Goal: Task Accomplishment & Management: Complete application form

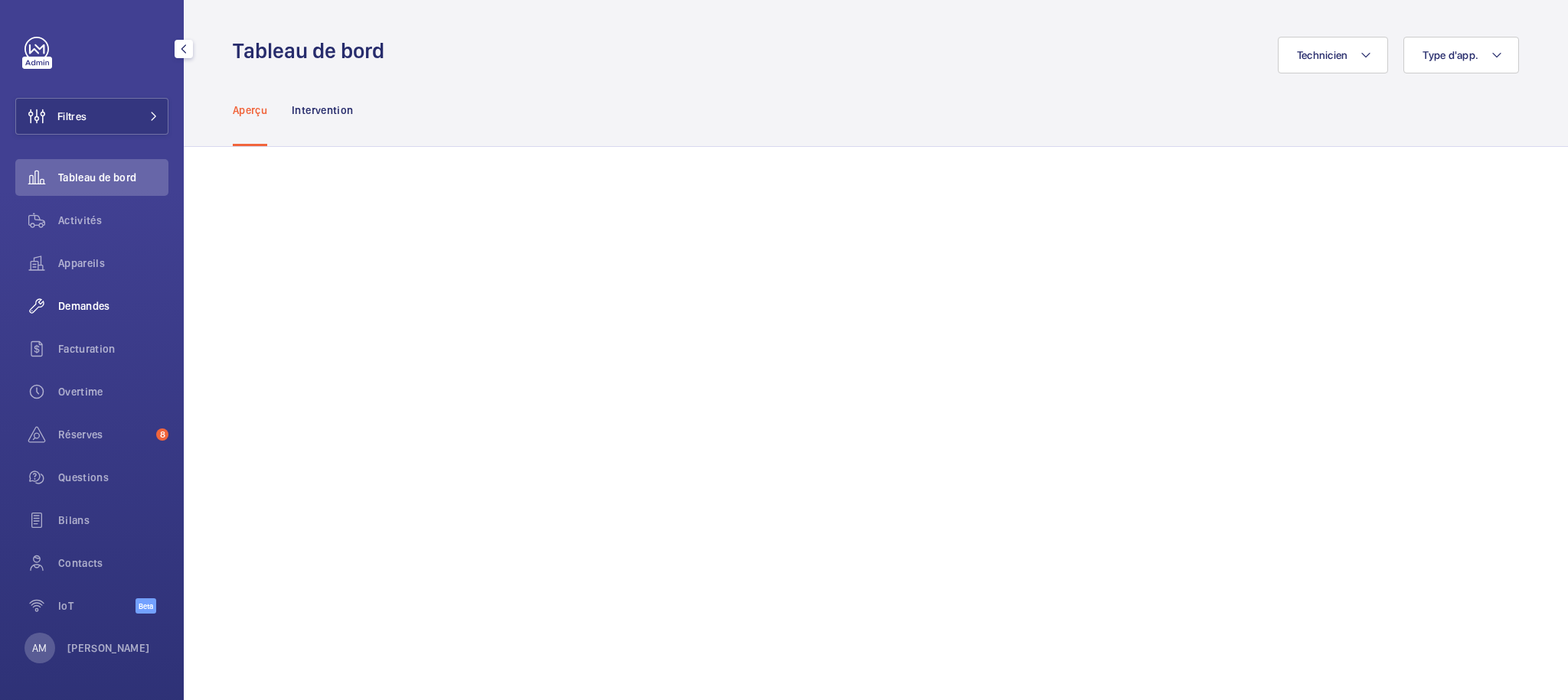
click at [90, 305] on span "Demandes" at bounding box center [113, 306] width 111 height 15
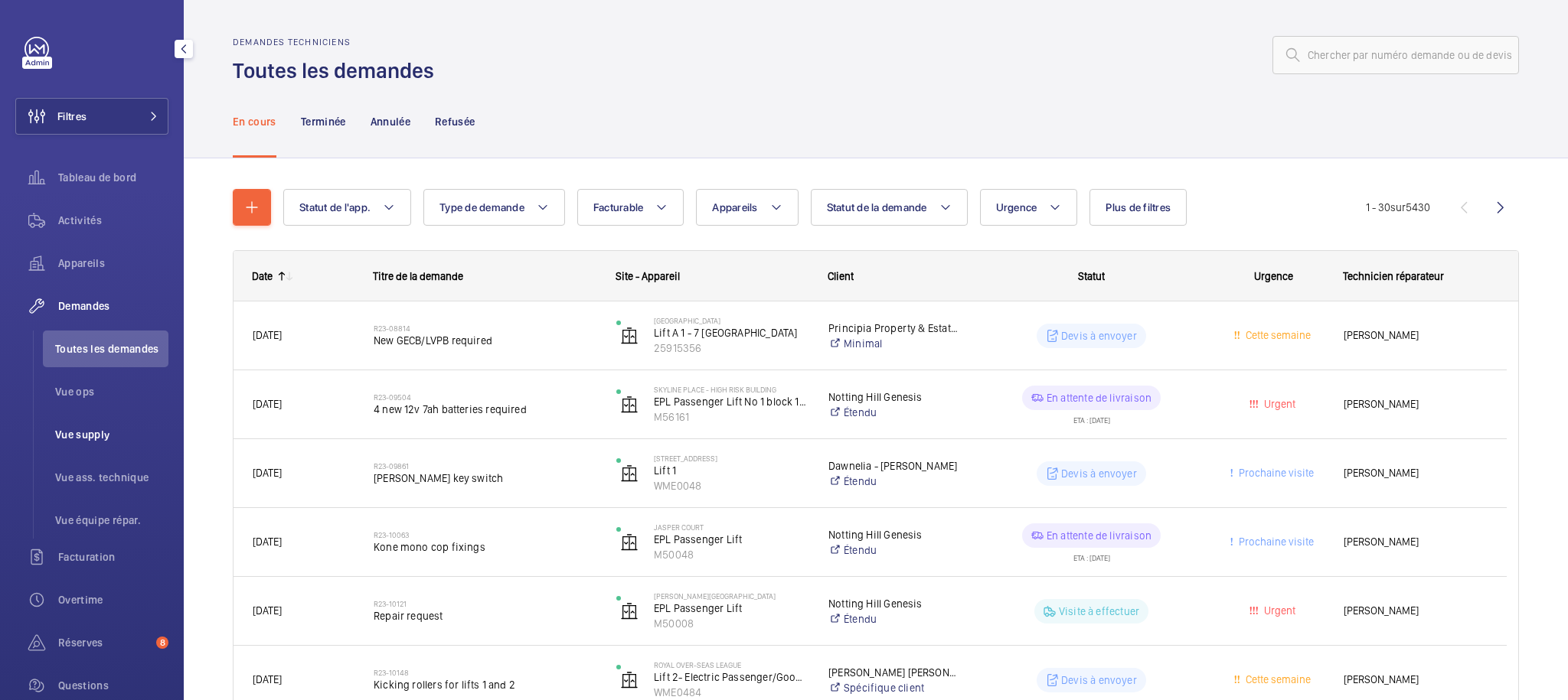
click at [97, 434] on span "Vue supply" at bounding box center [112, 434] width 114 height 15
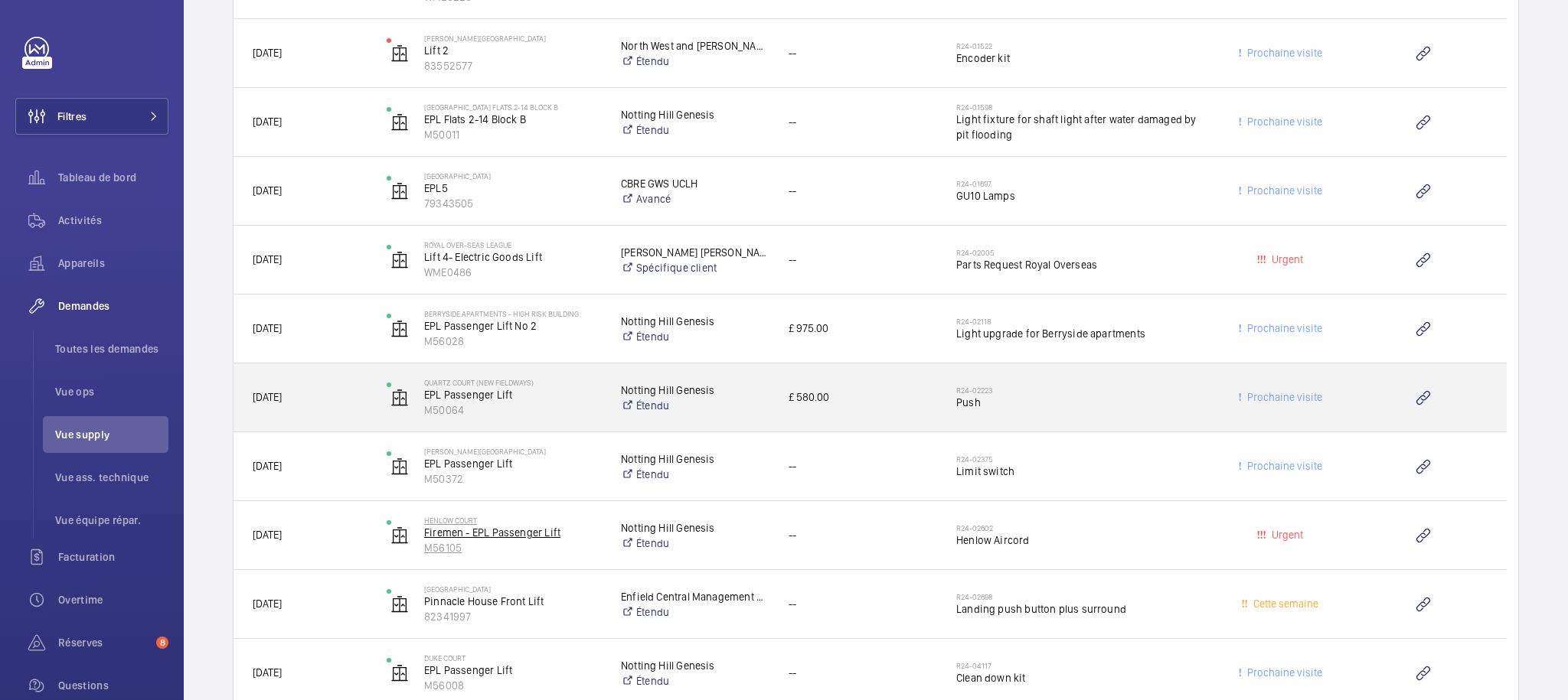
scroll to position [9063, 0]
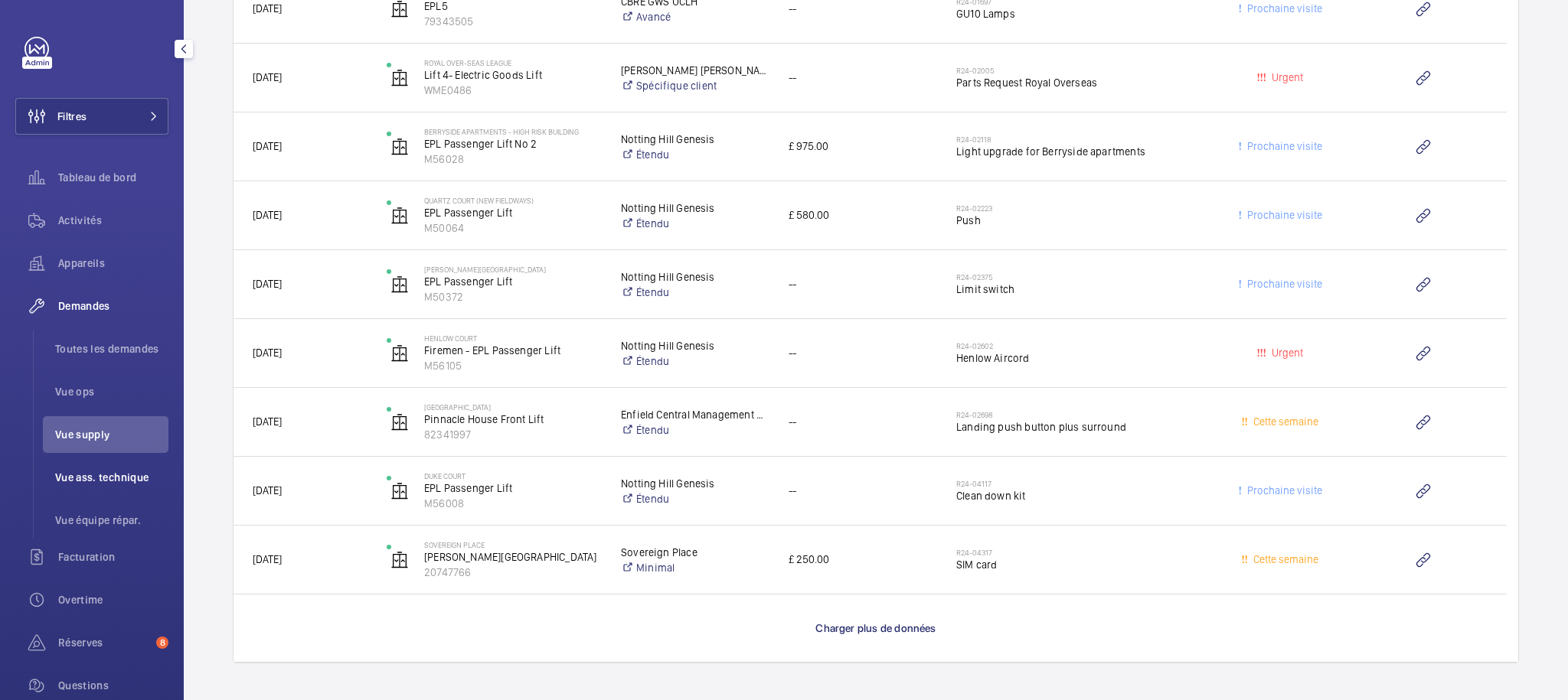
click at [122, 478] on span "Vue ass. technique" at bounding box center [112, 478] width 114 height 15
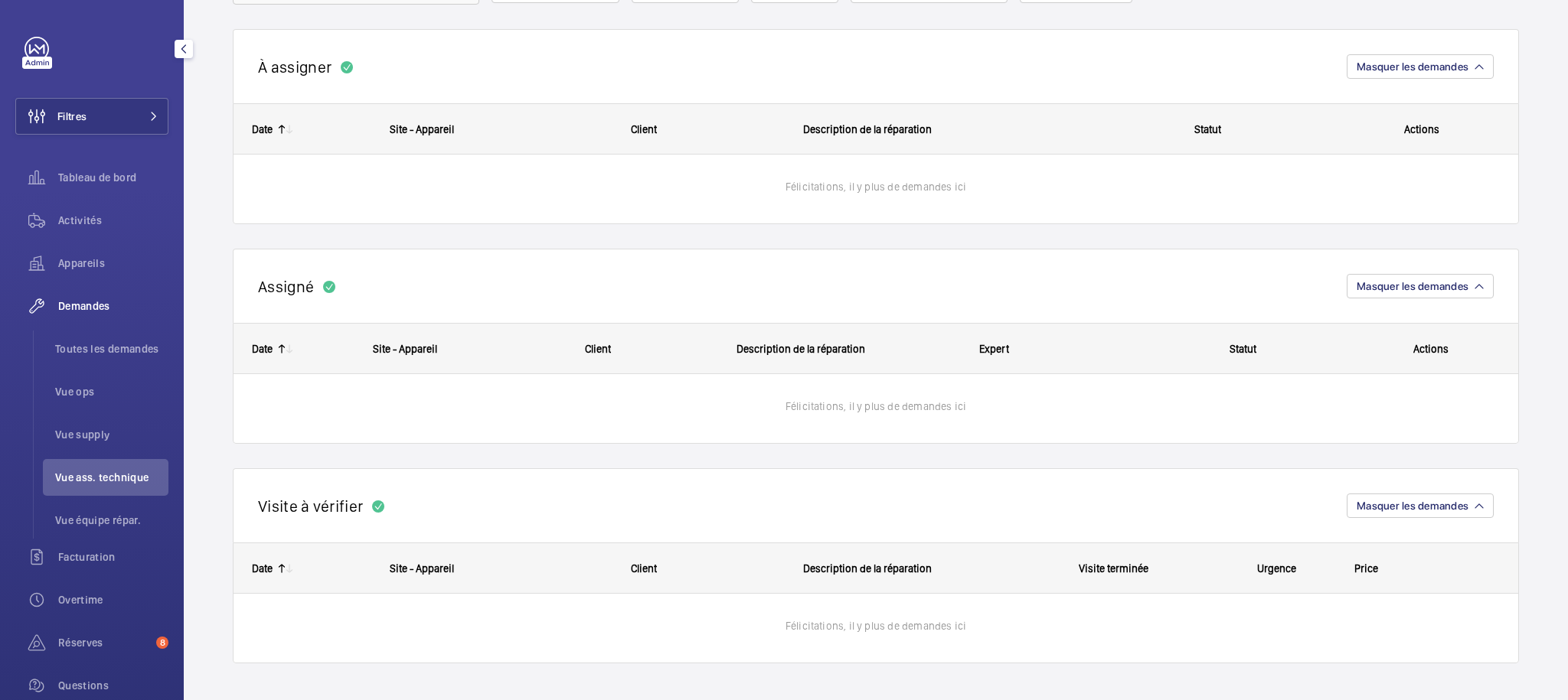
scroll to position [143, 0]
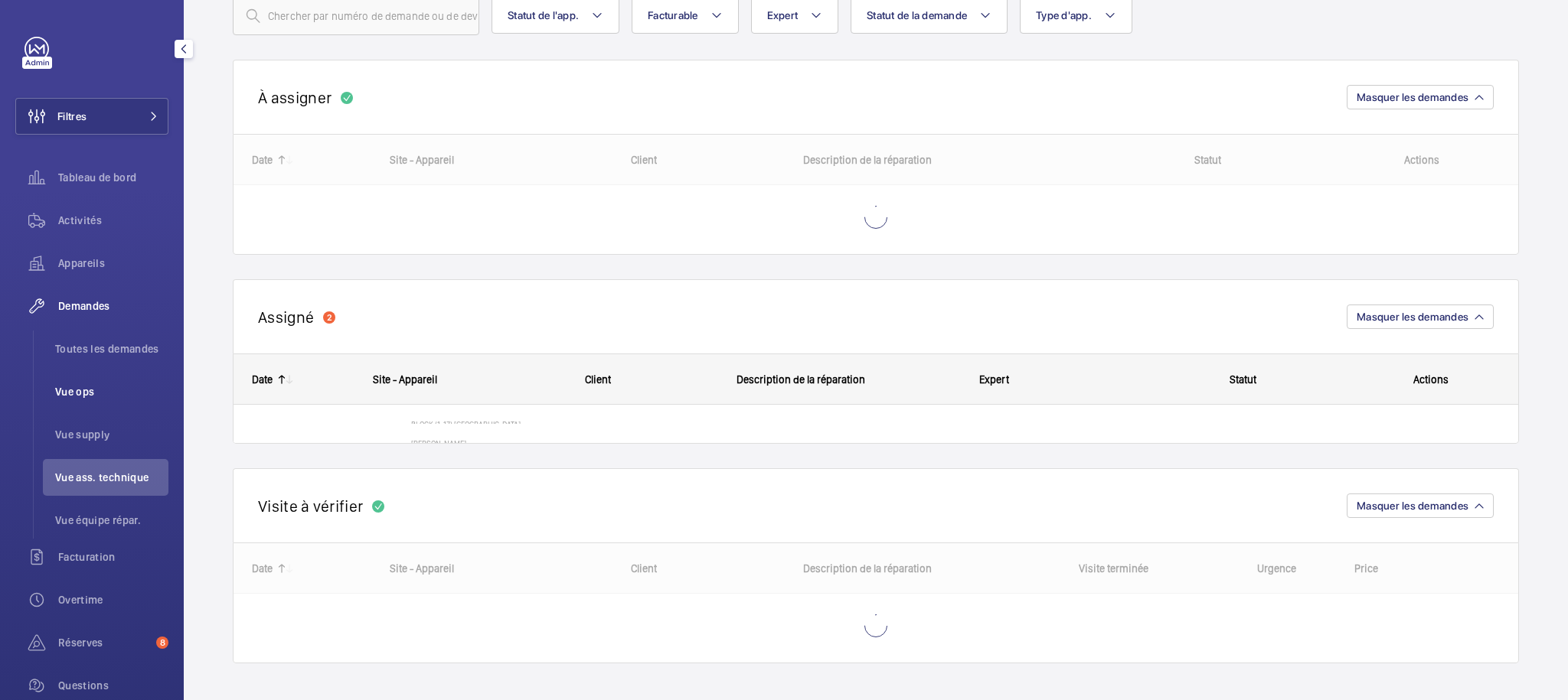
scroll to position [154, 0]
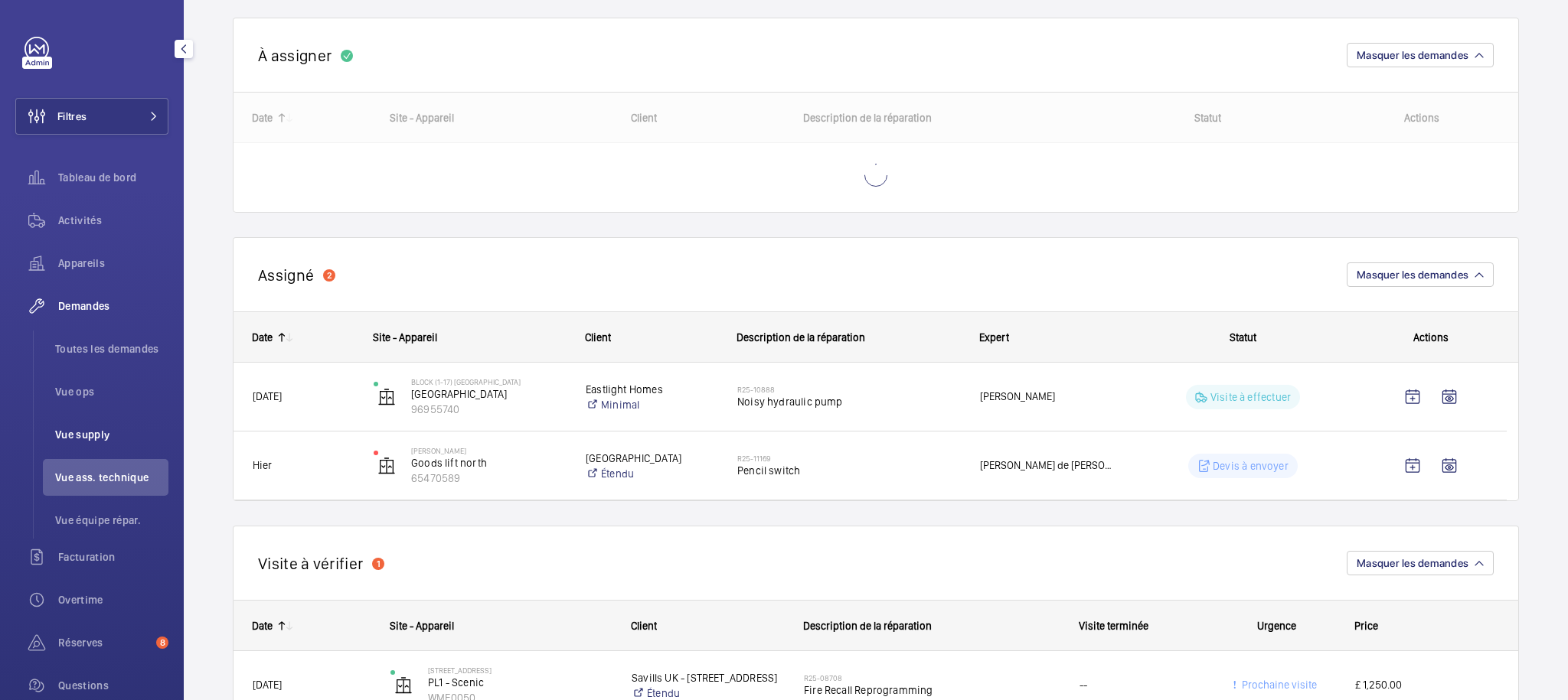
click at [80, 430] on span "Vue supply" at bounding box center [112, 434] width 114 height 15
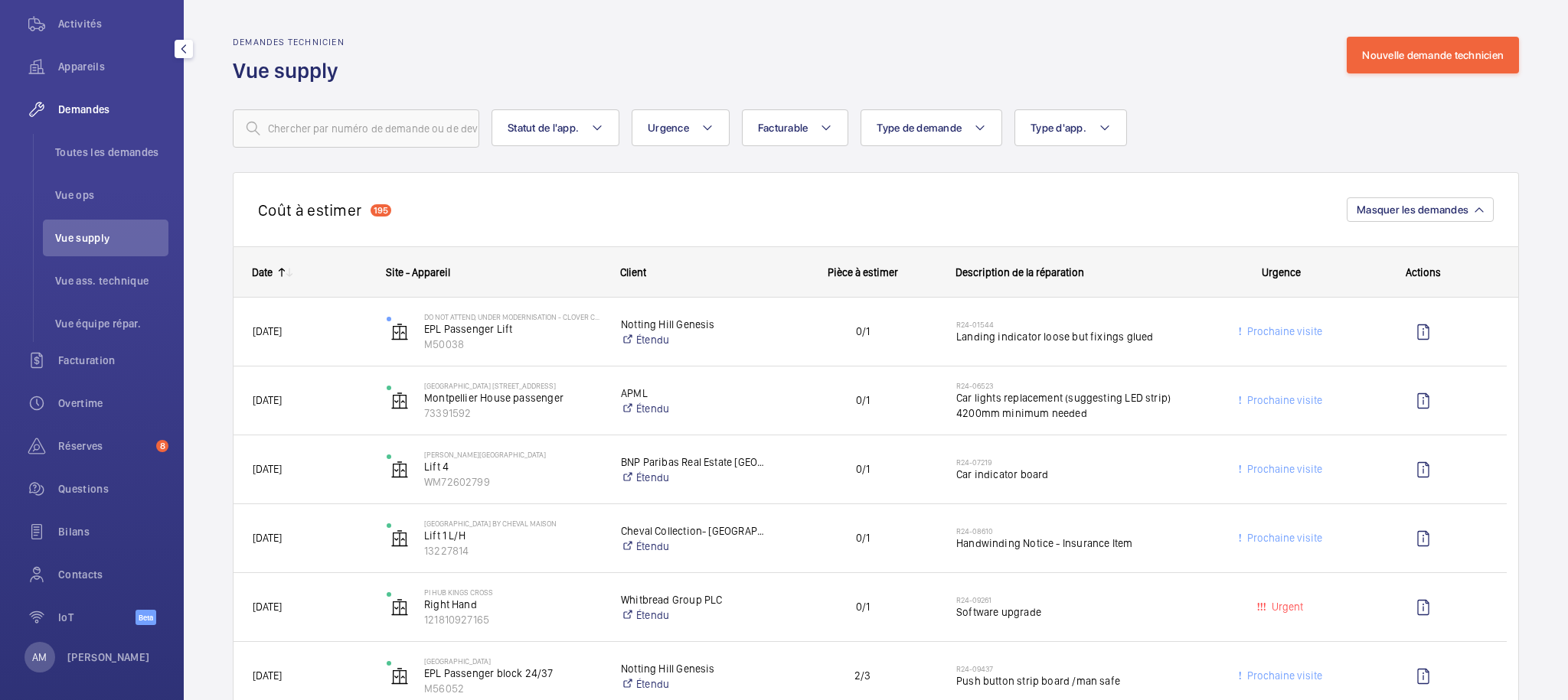
scroll to position [221, 0]
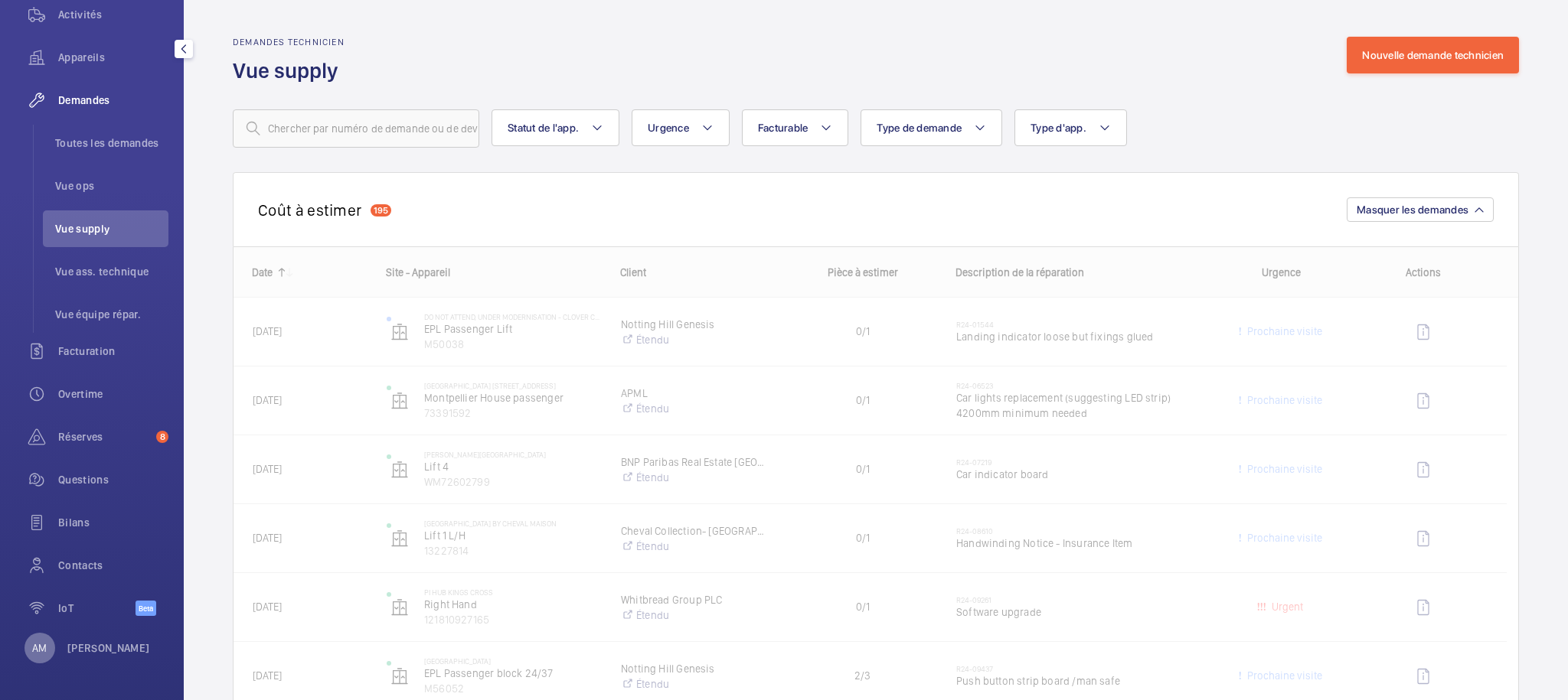
click at [39, 633] on div "AM" at bounding box center [40, 648] width 30 height 30
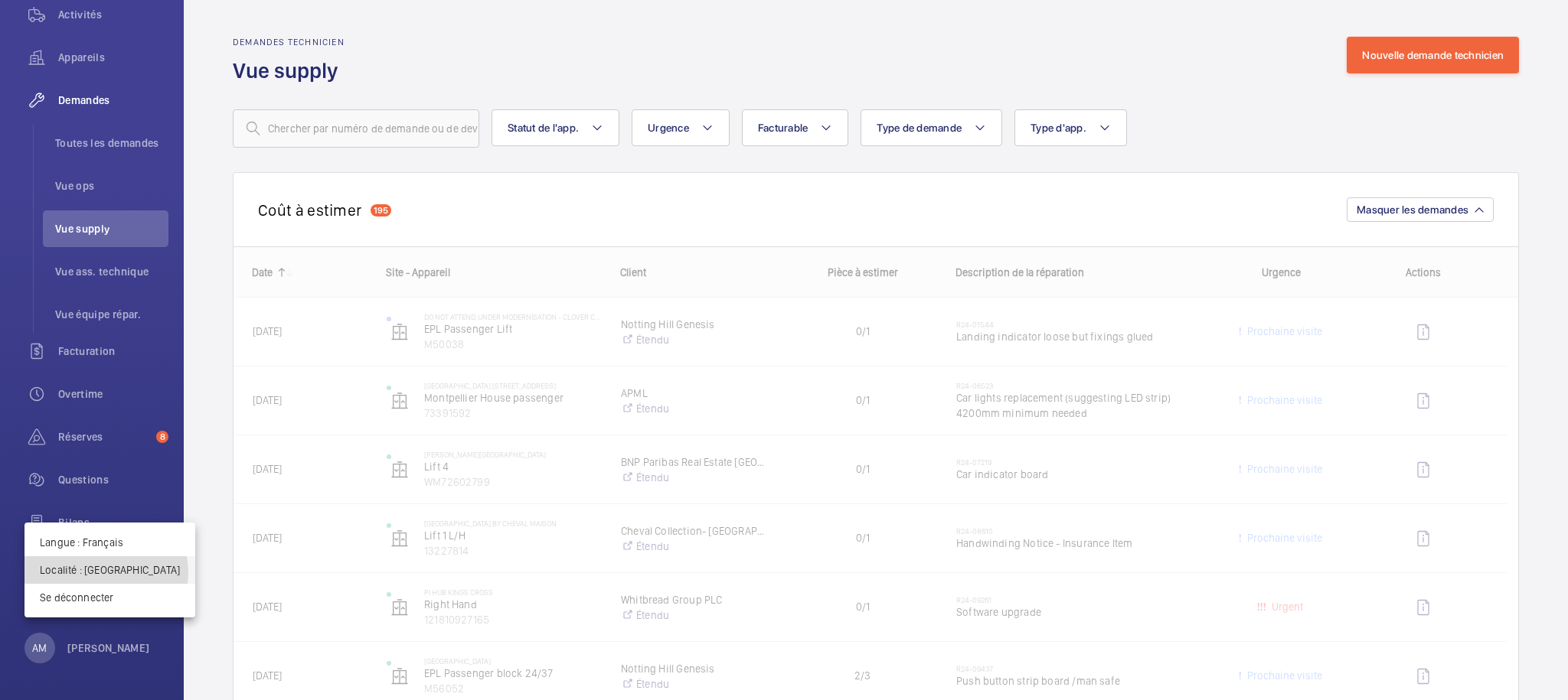
click at [106, 572] on p "Localité : Royaume-Uni" at bounding box center [110, 570] width 140 height 15
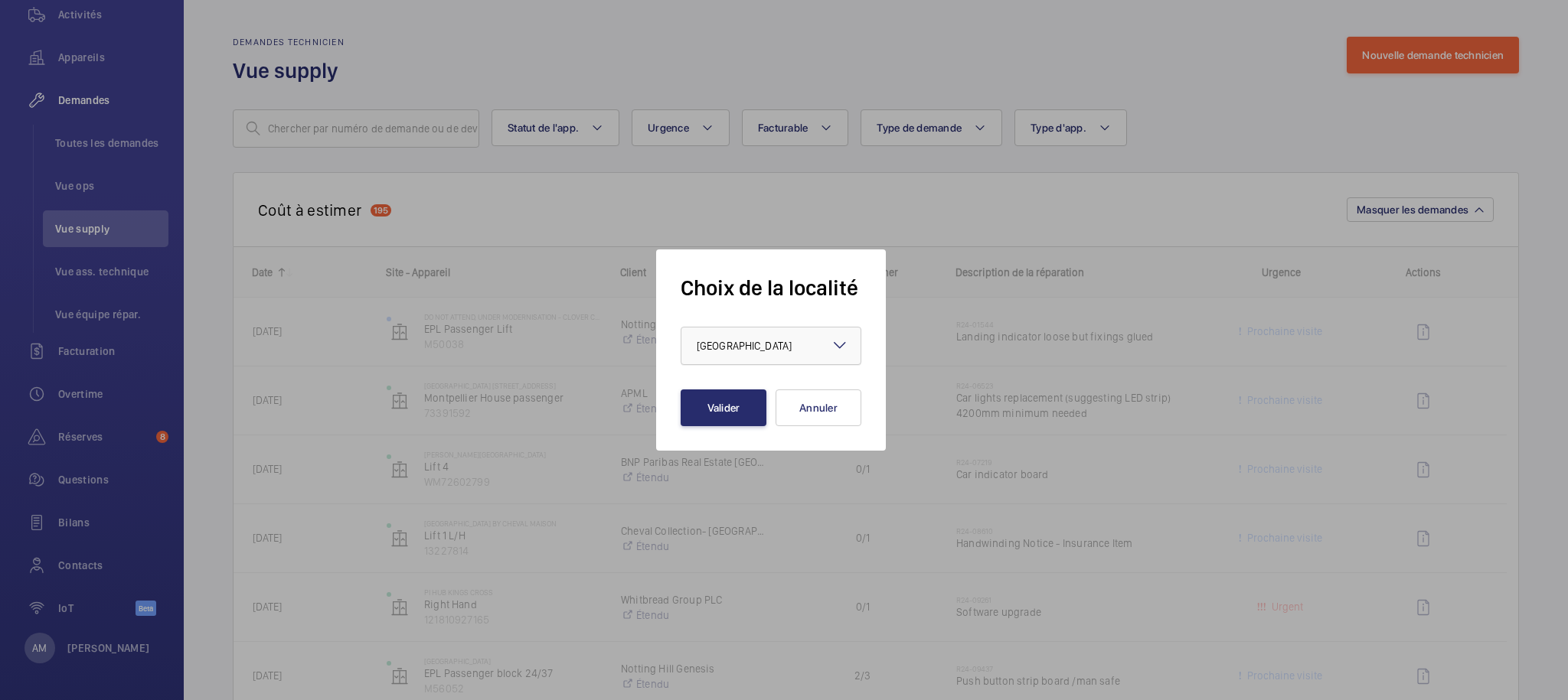
click at [721, 351] on span "Royaume-Uni" at bounding box center [744, 345] width 95 height 12
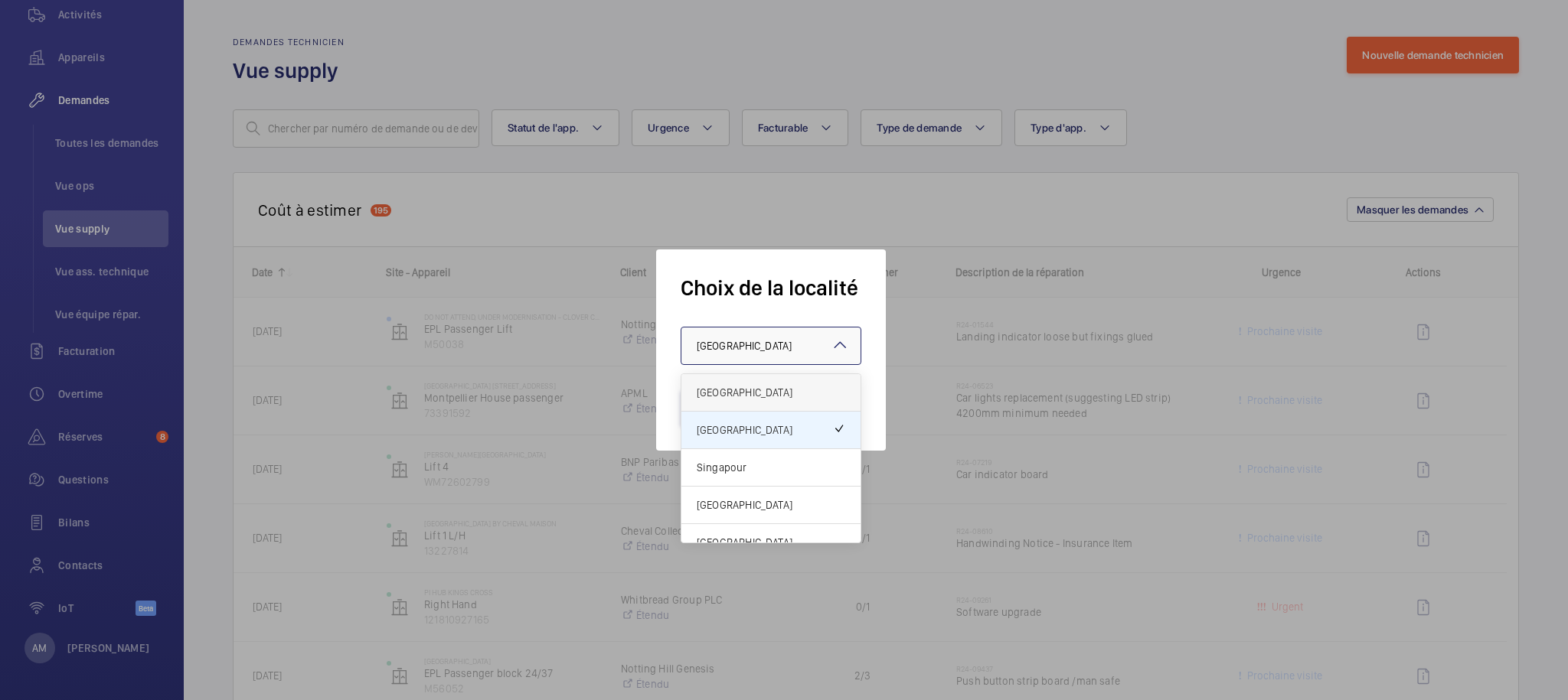
click at [749, 386] on span "[GEOGRAPHIC_DATA]" at bounding box center [770, 393] width 149 height 15
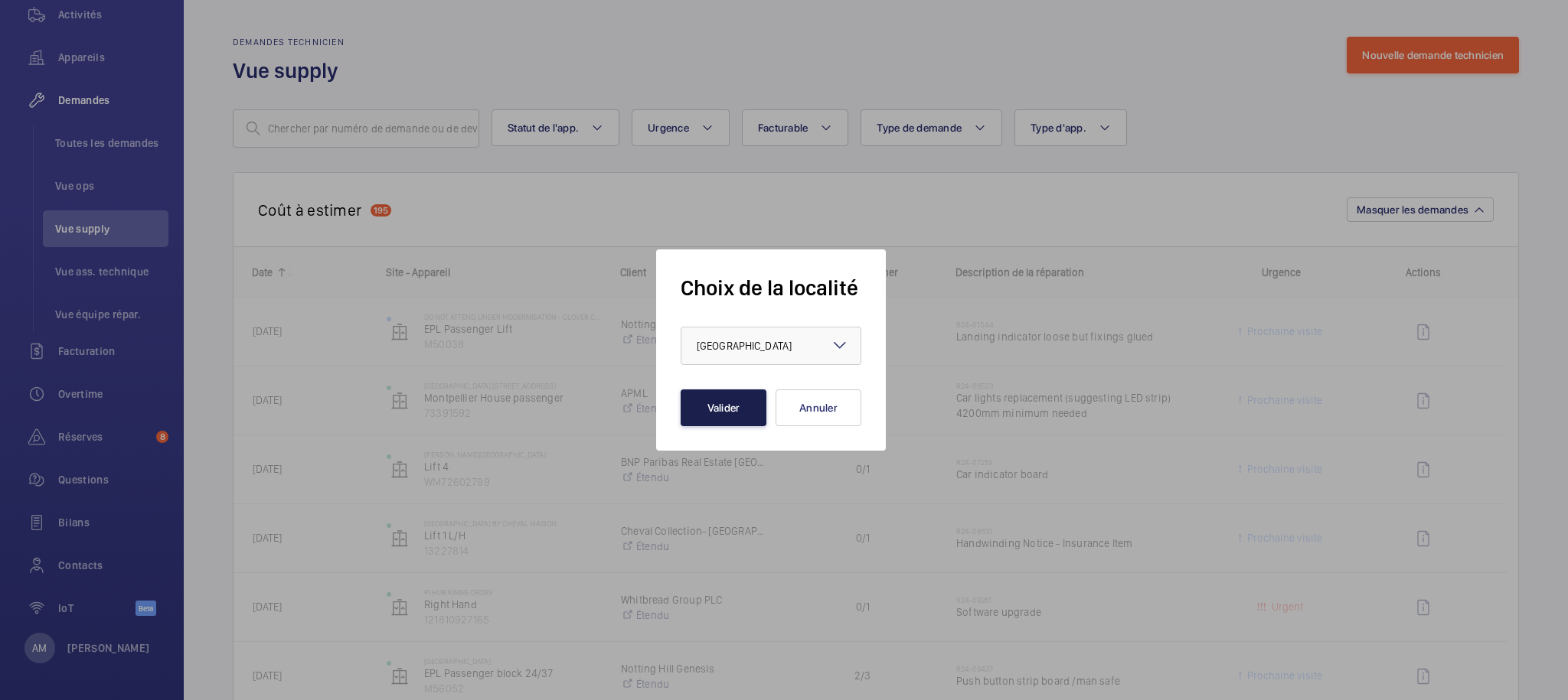
click at [725, 420] on button "Valider" at bounding box center [723, 408] width 86 height 37
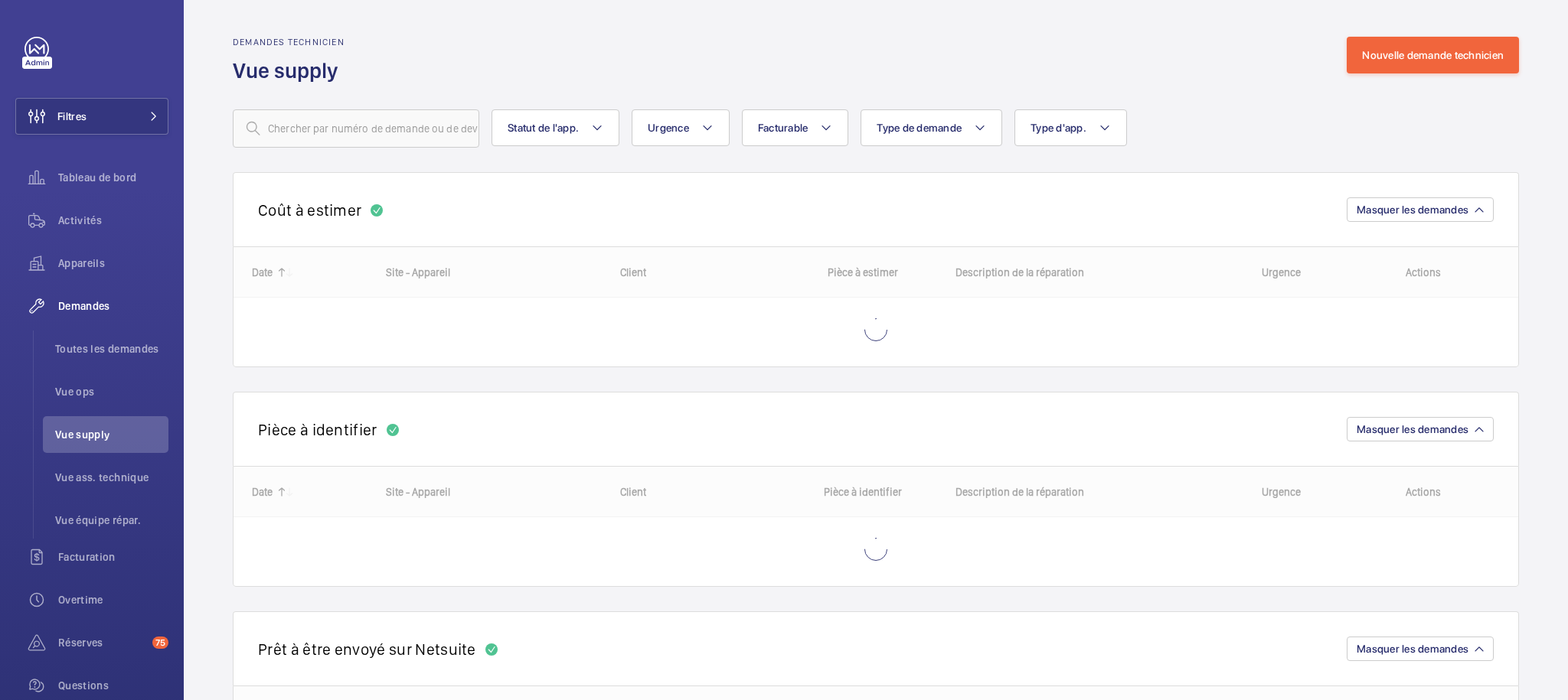
click at [1193, 198] on div "Coût à estimer Masquer les demandes" at bounding box center [875, 209] width 1286 height 74
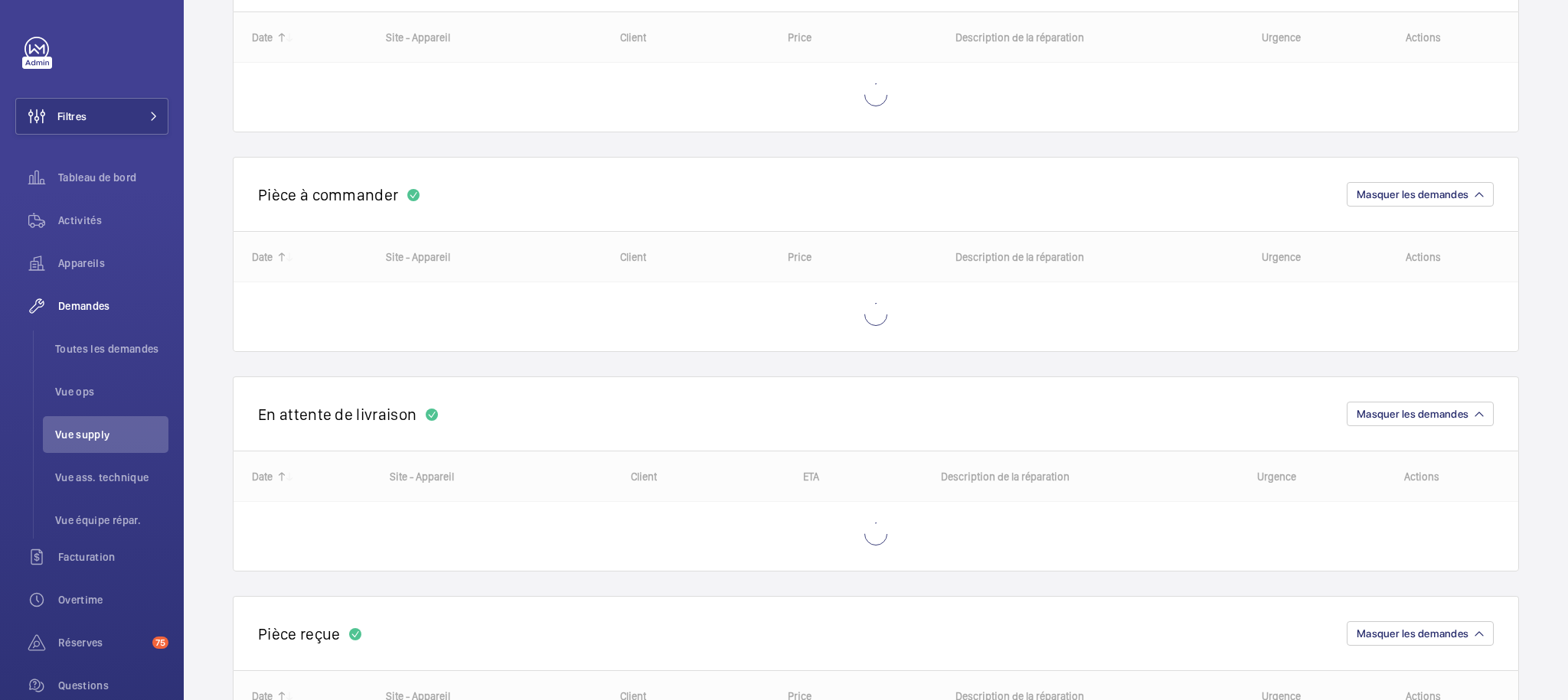
scroll to position [674, 0]
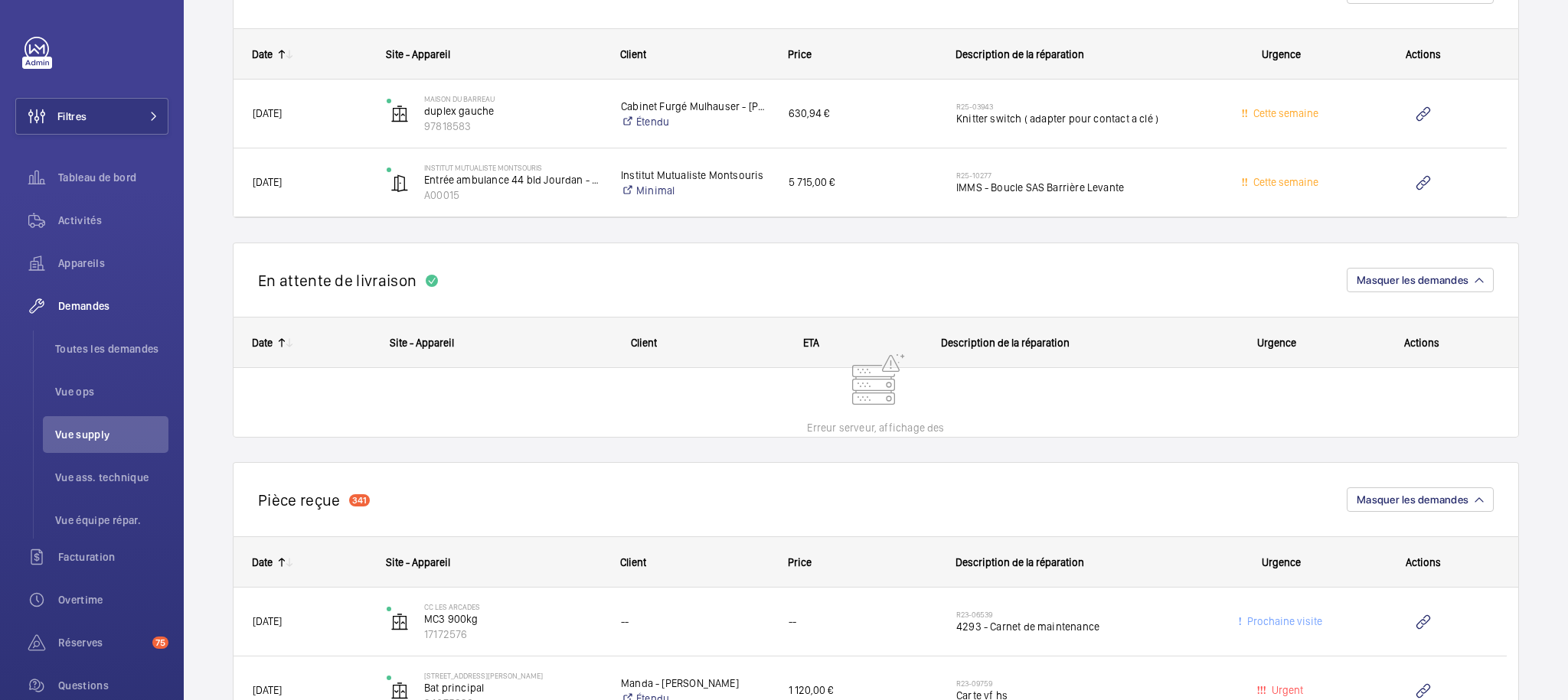
scroll to position [3583, 0]
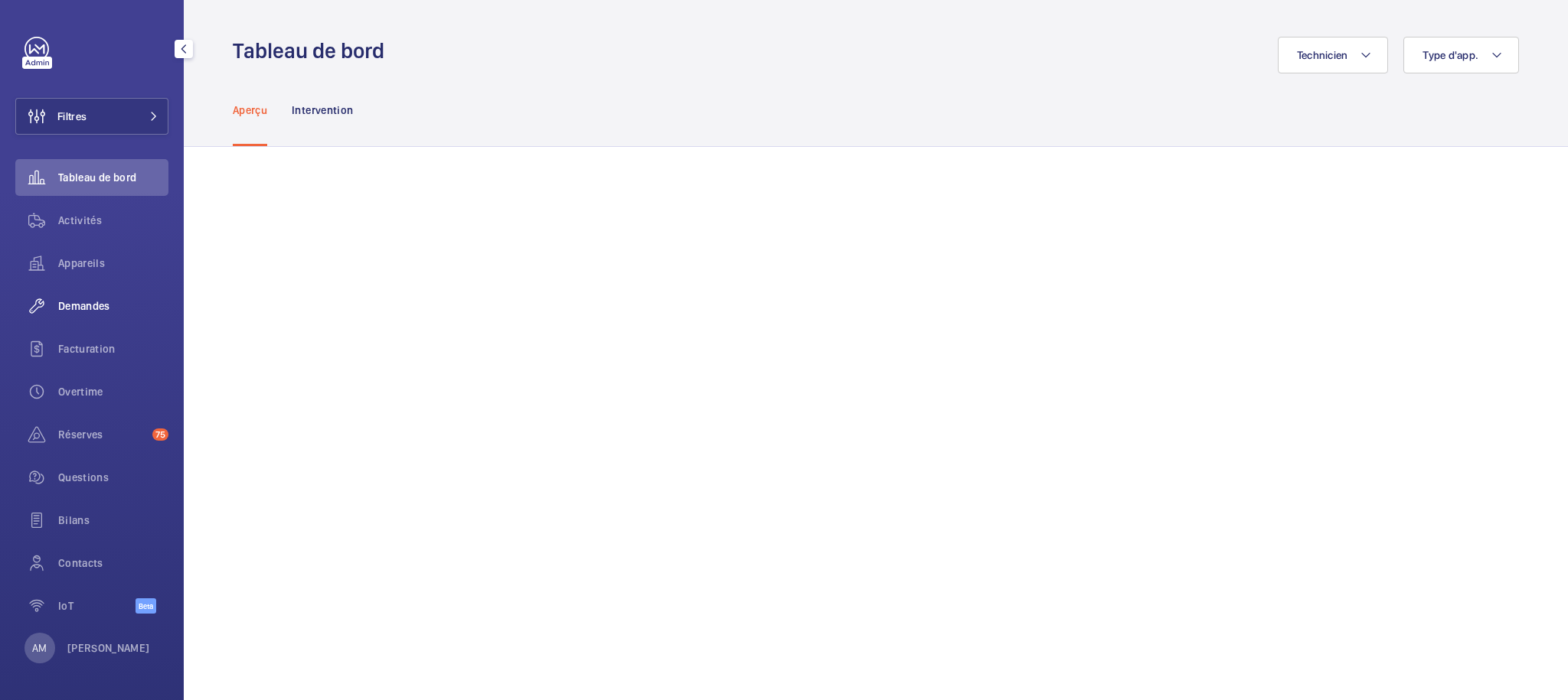
click at [93, 306] on span "Demandes" at bounding box center [113, 306] width 111 height 15
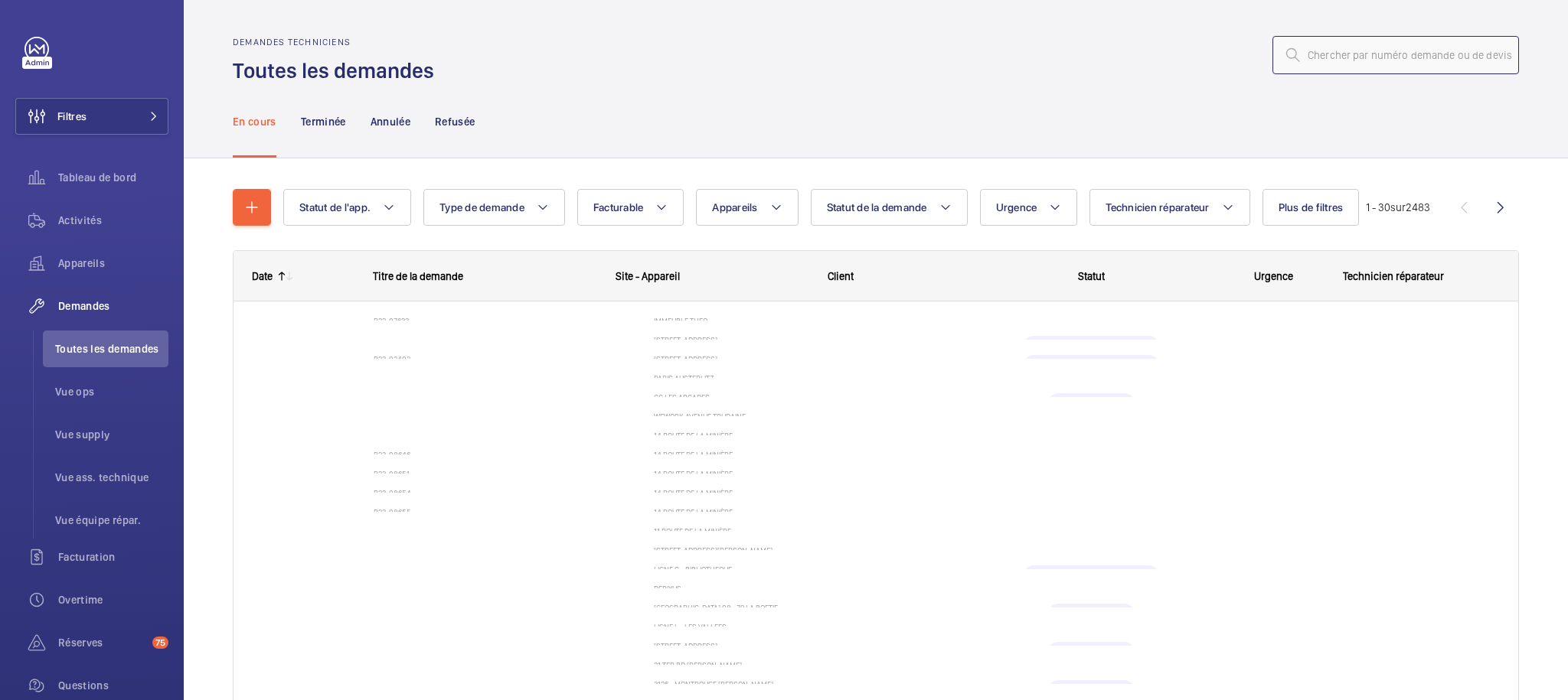
click at [1405, 62] on input "text" at bounding box center [1396, 55] width 247 height 38
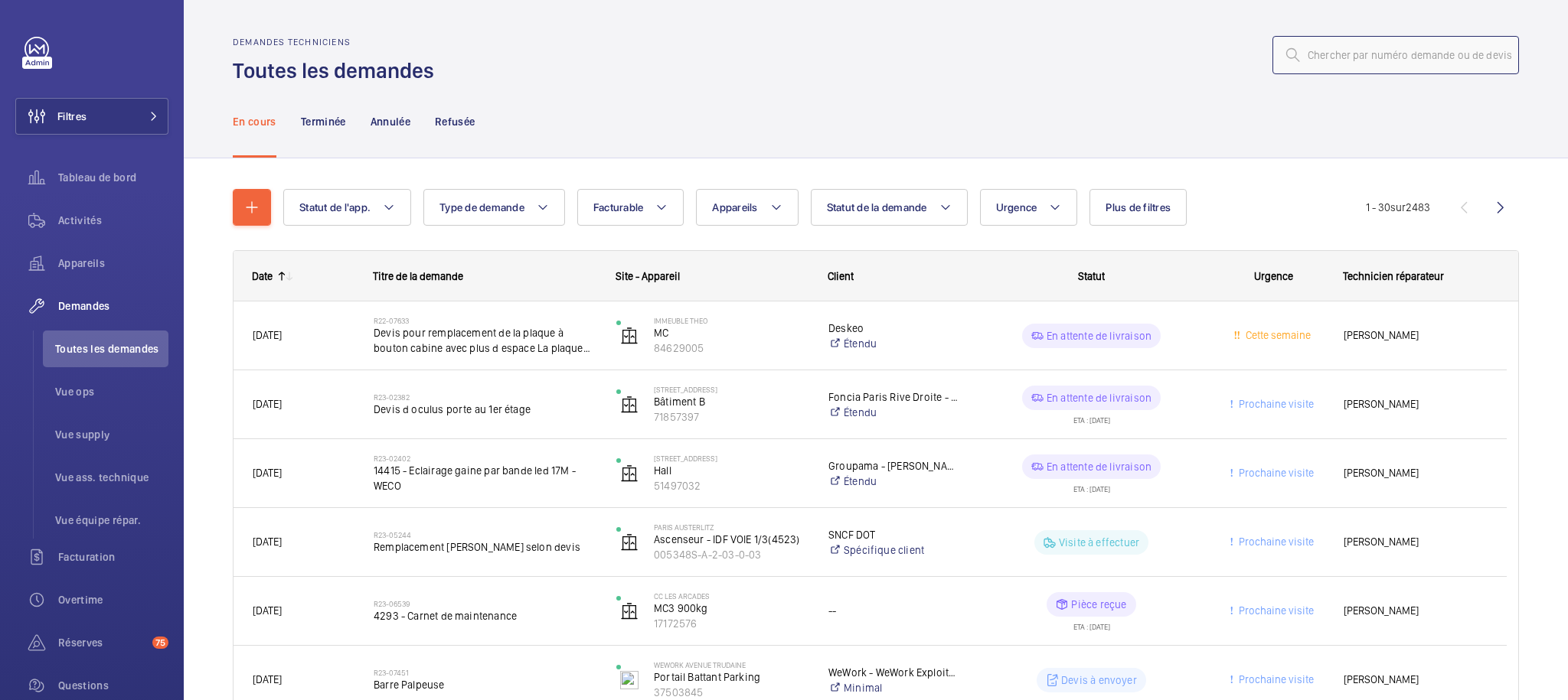
paste input "R23-11892"
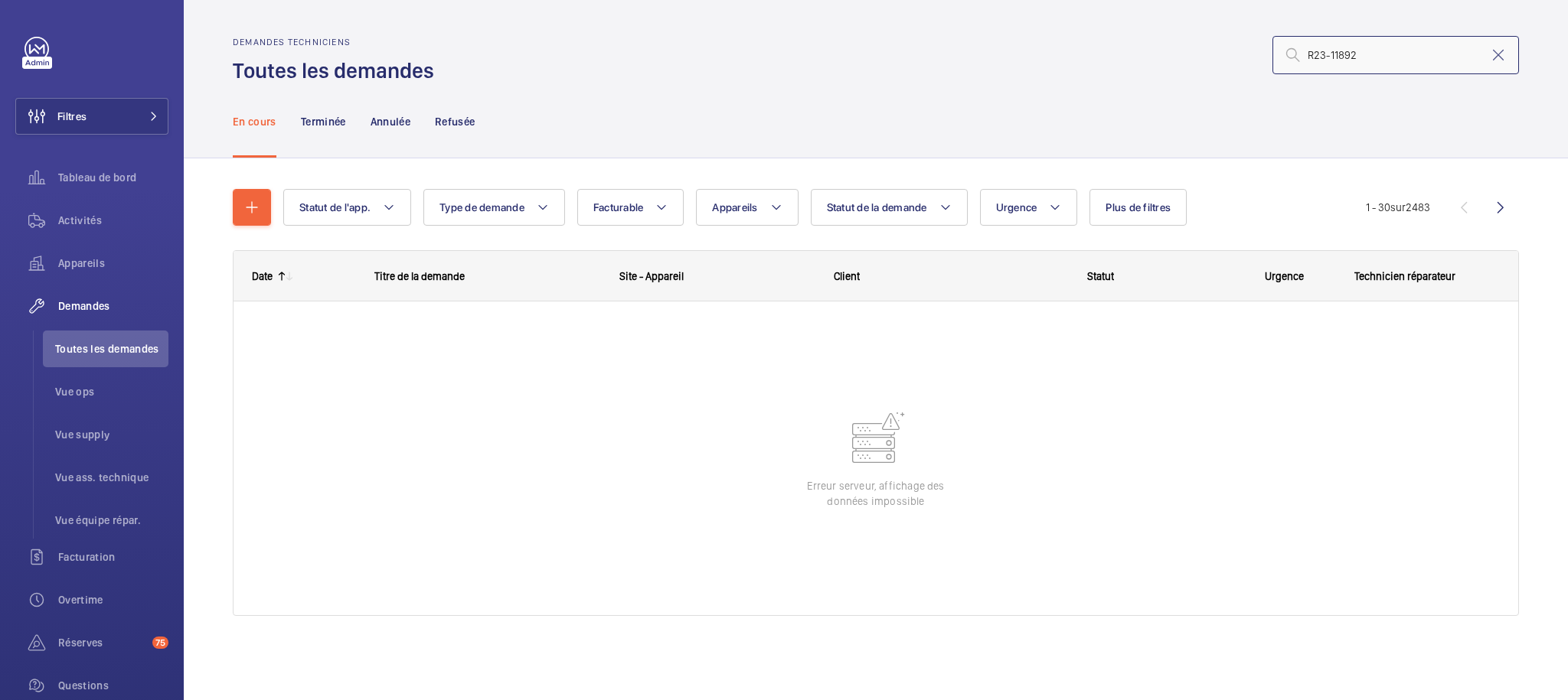
type input "R23-11892"
click at [608, 74] on div "Demandes techniciens Toutes les demandes R23-11892" at bounding box center [875, 61] width 1286 height 48
click at [610, 81] on div "Demandes techniciens Toutes les demandes R23-11892" at bounding box center [875, 61] width 1286 height 48
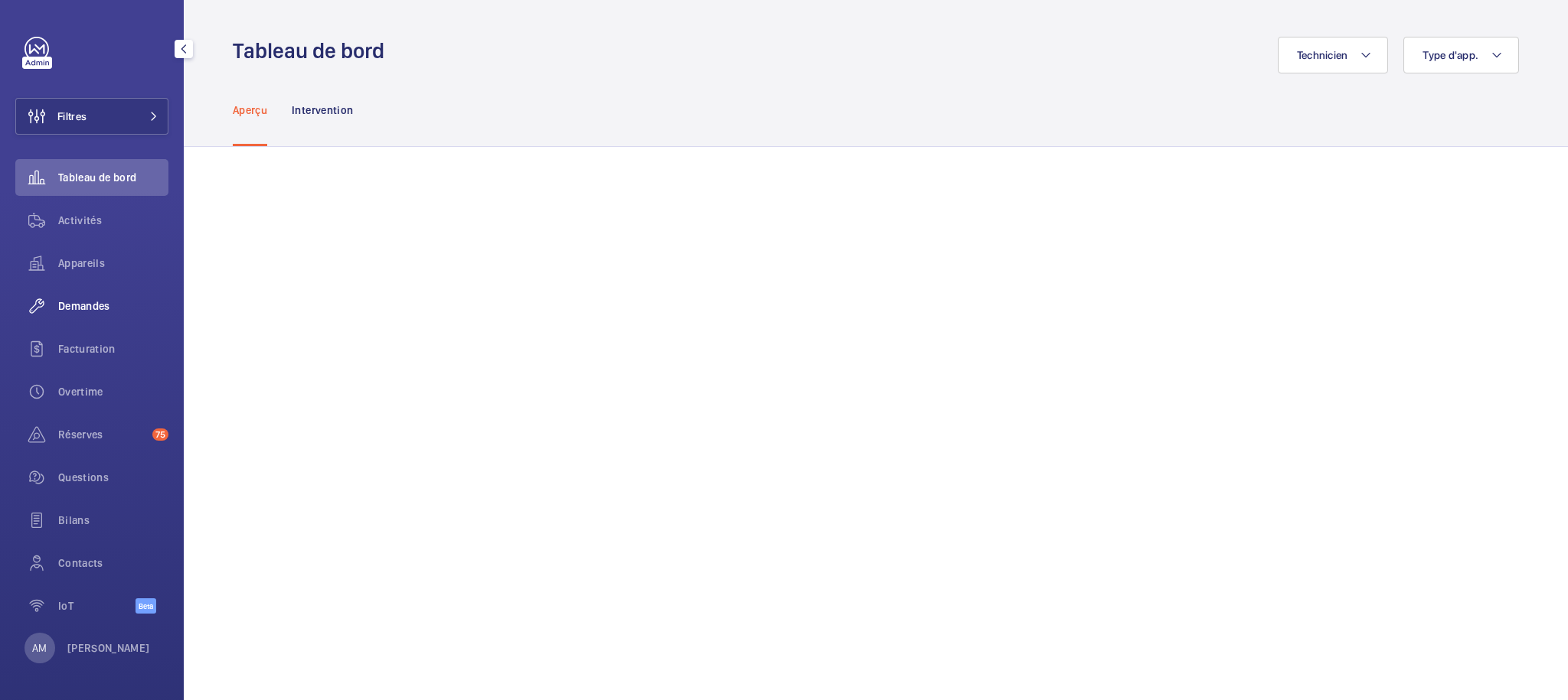
click at [89, 306] on span "Demandes" at bounding box center [113, 306] width 111 height 15
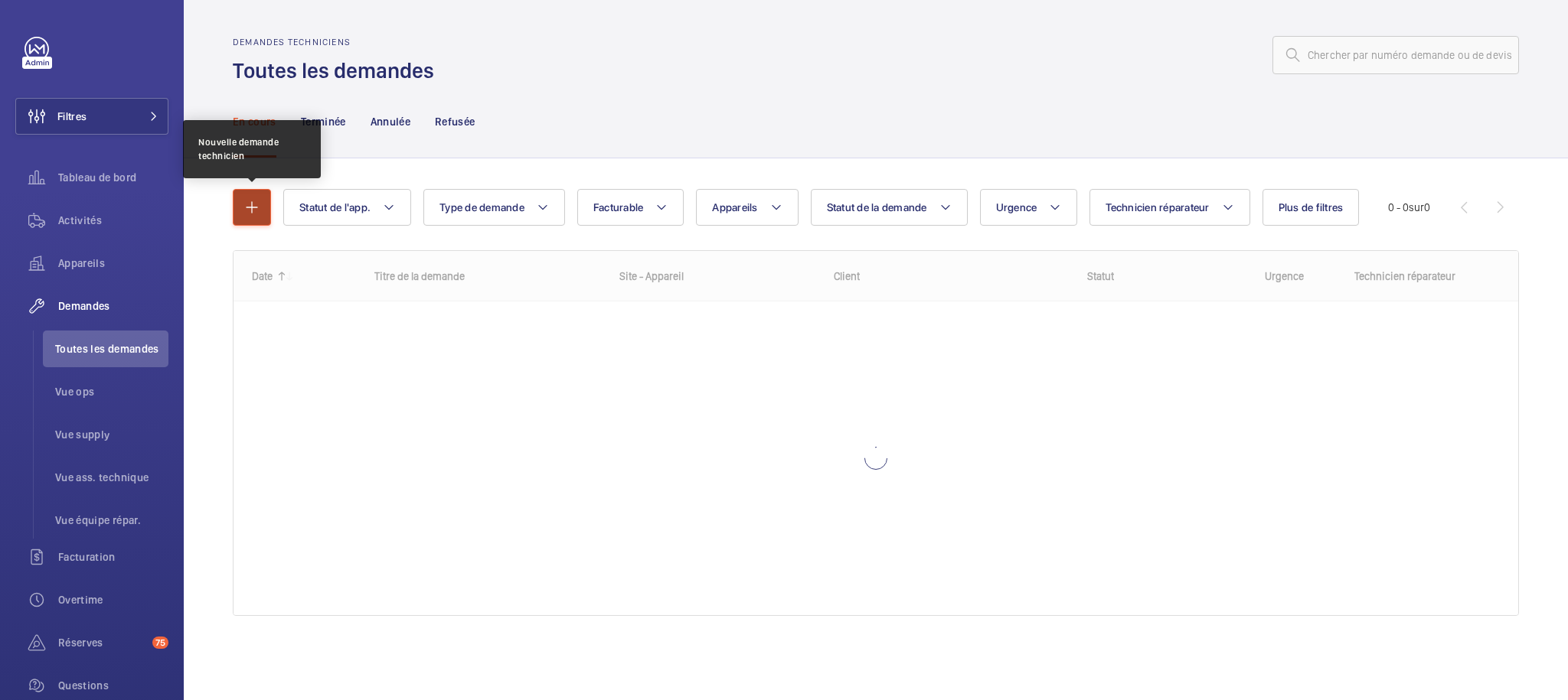
click at [250, 207] on mat-icon "button" at bounding box center [251, 207] width 18 height 18
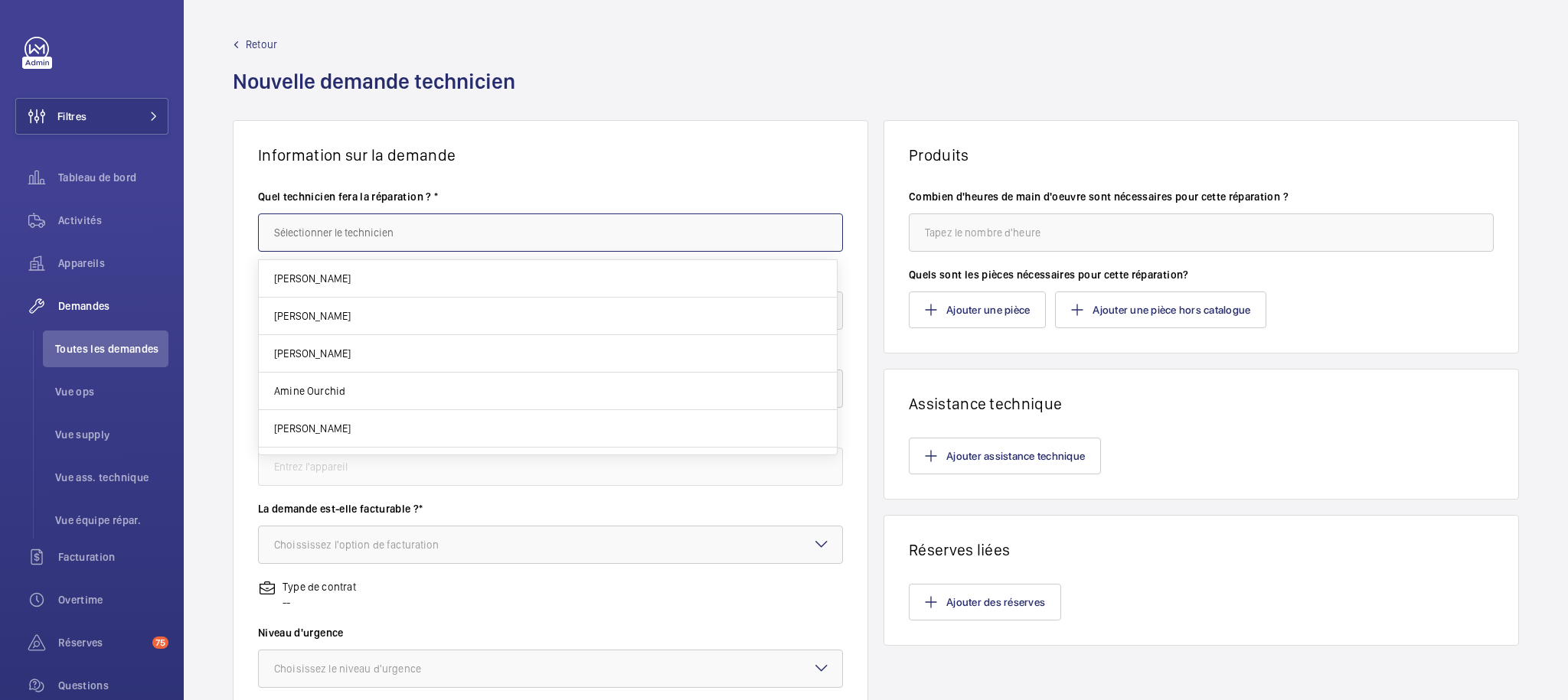
click at [424, 217] on input "text" at bounding box center [551, 233] width 585 height 38
type input "Amine"
click at [495, 189] on label "Quel technicien fera la réparation ? *" at bounding box center [551, 197] width 585 height 15
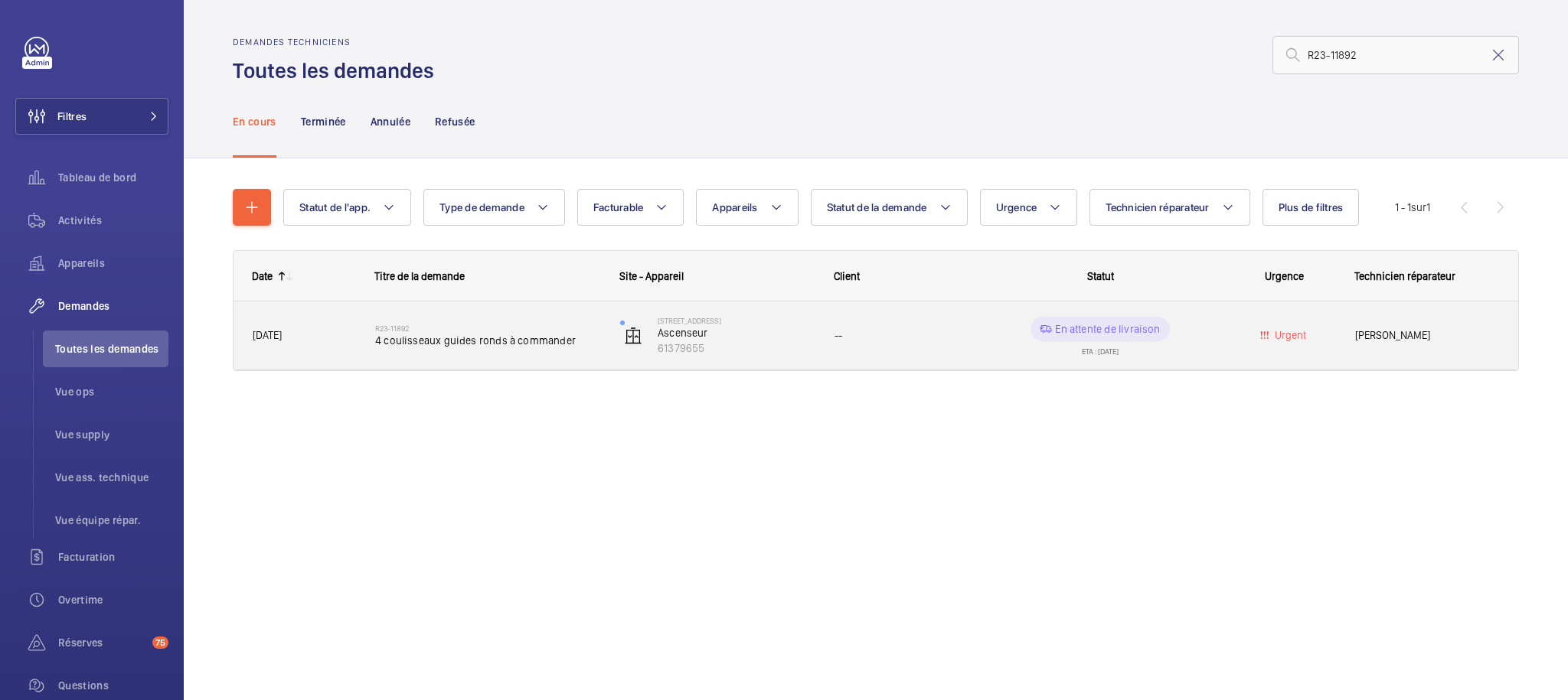
click at [1407, 344] on span "[PERSON_NAME]" at bounding box center [1427, 335] width 144 height 18
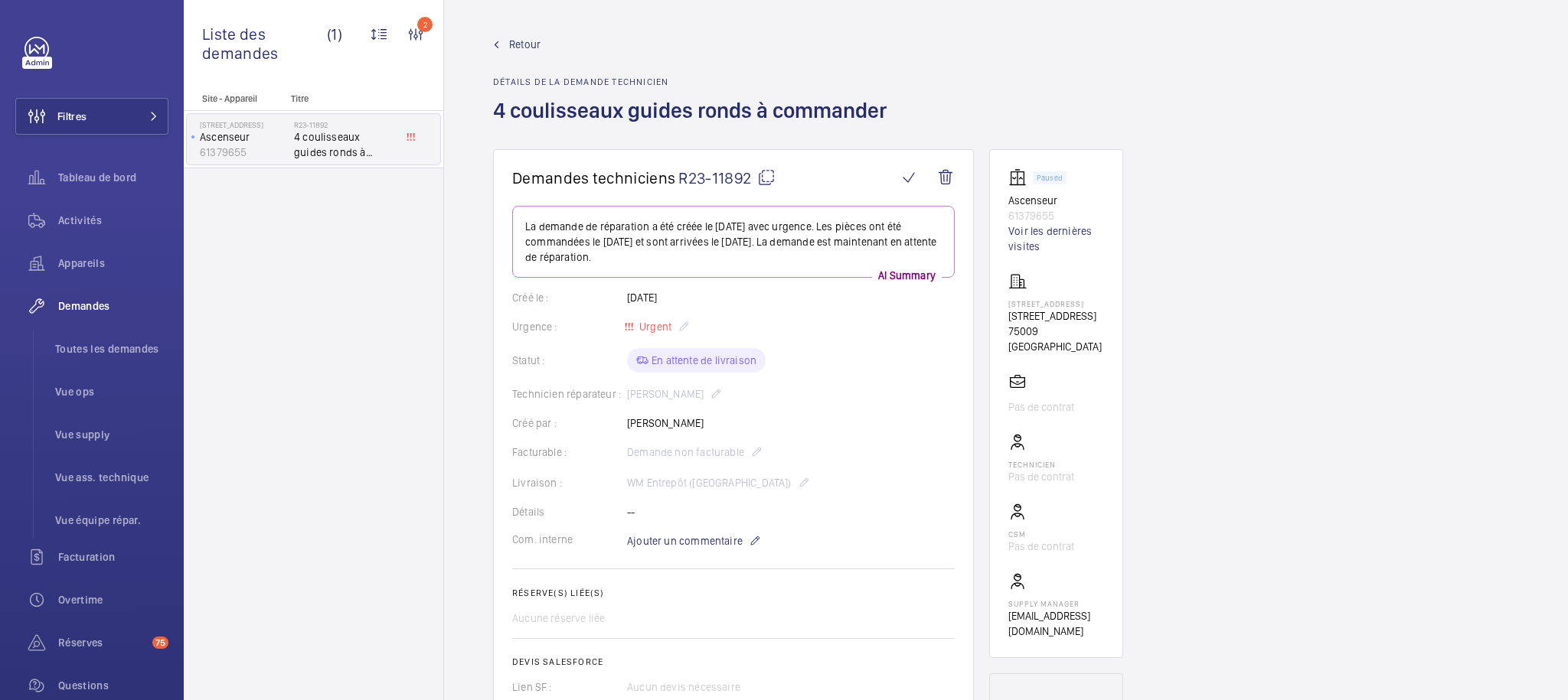
click at [87, 439] on span "Vue supply" at bounding box center [112, 434] width 114 height 15
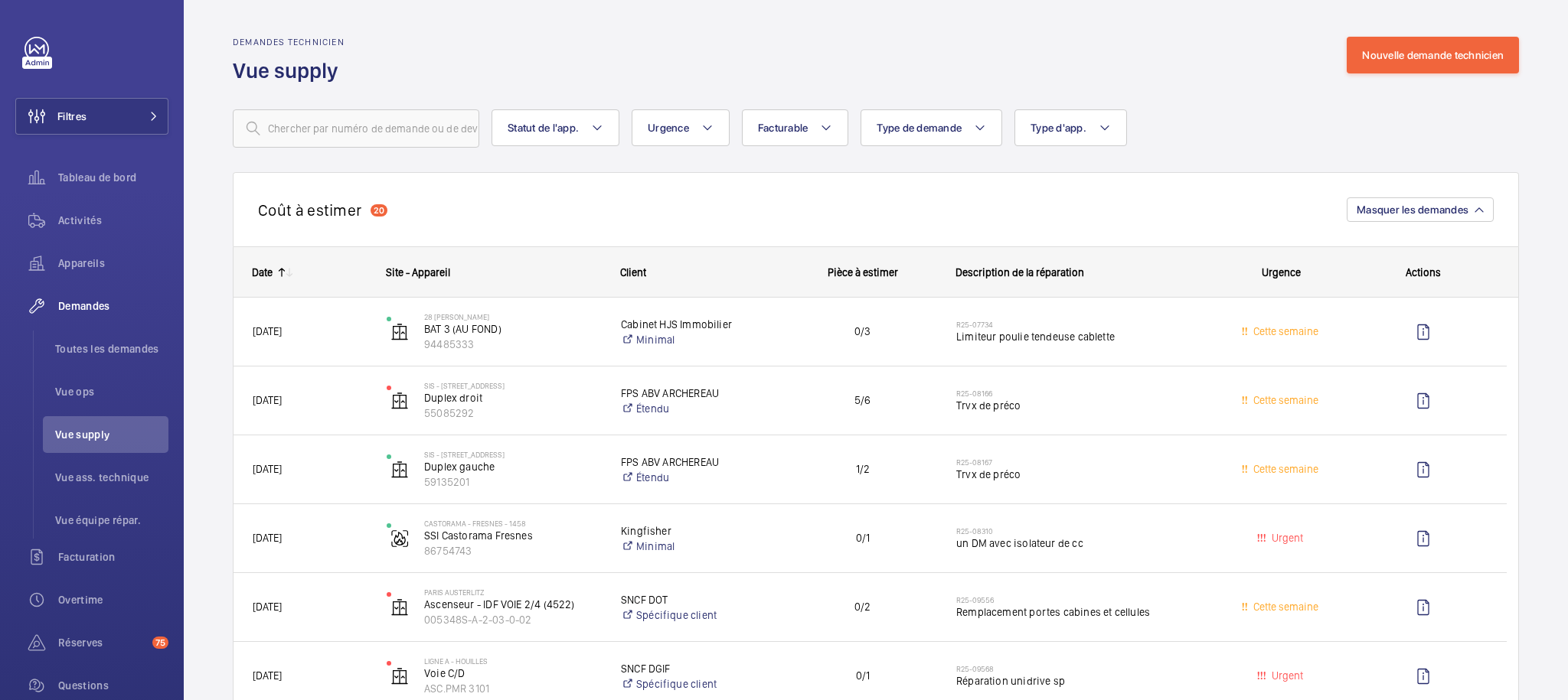
click at [1412, 46] on button "Nouvelle demande technicien" at bounding box center [1433, 55] width 172 height 37
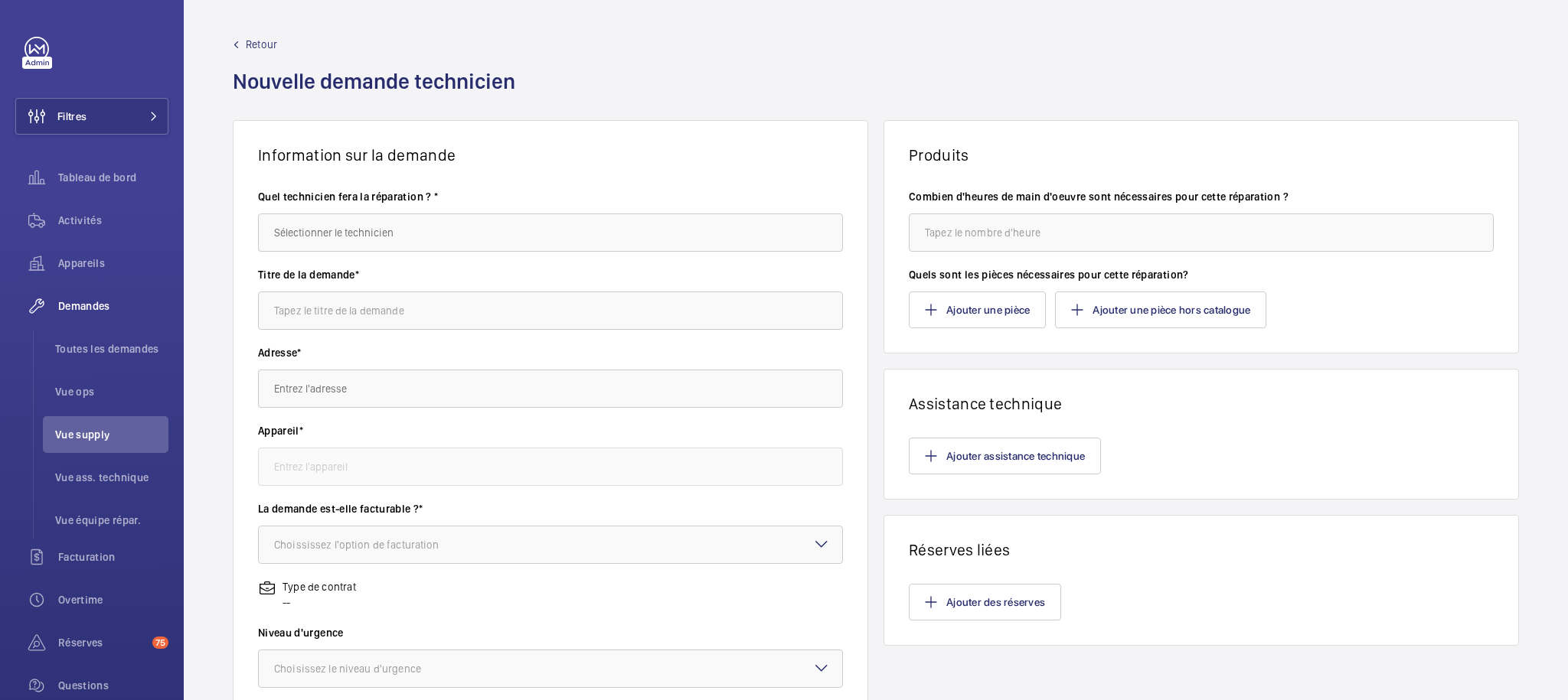
click at [500, 193] on label "Quel technicien fera la réparation ? *" at bounding box center [551, 197] width 585 height 15
